Goal: Transaction & Acquisition: Purchase product/service

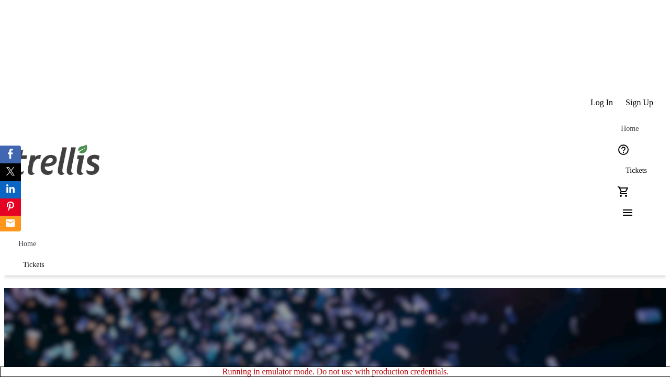
click at [625, 166] on span "Tickets" at bounding box center [635, 170] width 21 height 8
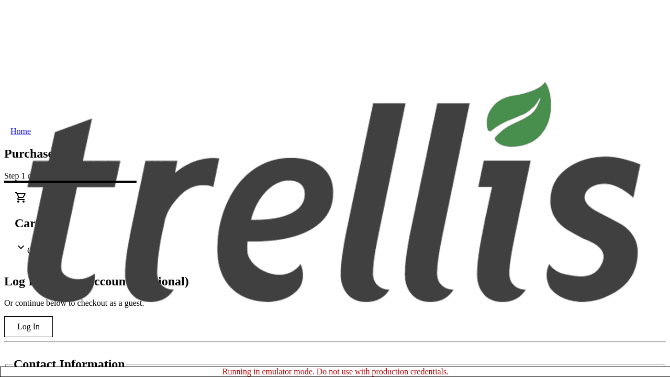
type input "[PERSON_NAME][EMAIL_ADDRESS][DOMAIN_NAME]"
type input "[PERSON_NAME]"
type input "Oberbrunner"
